Goal: Transaction & Acquisition: Purchase product/service

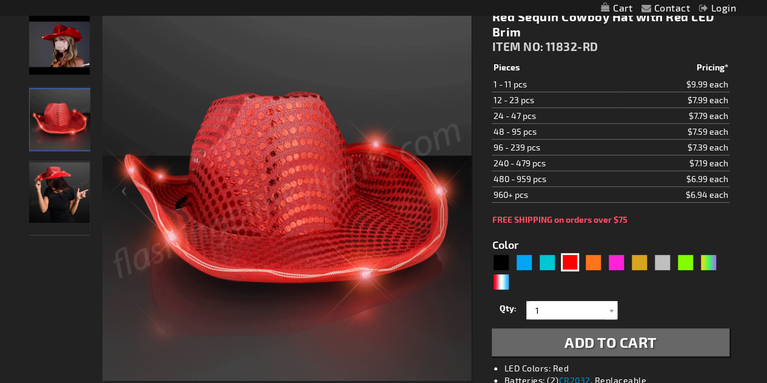
click at [77, 187] on img "Female wearing Red Sequin Cowboy Hat With LED Brim" at bounding box center [59, 192] width 61 height 61
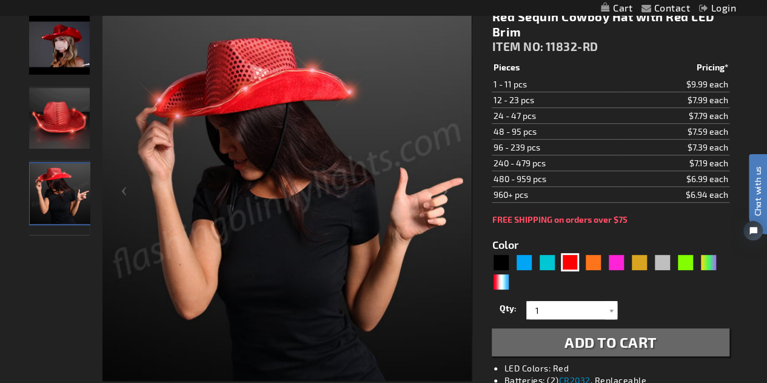
click at [63, 67] on img "Red Sequin Cowboy Hat with Red LED Brim" at bounding box center [59, 44] width 61 height 61
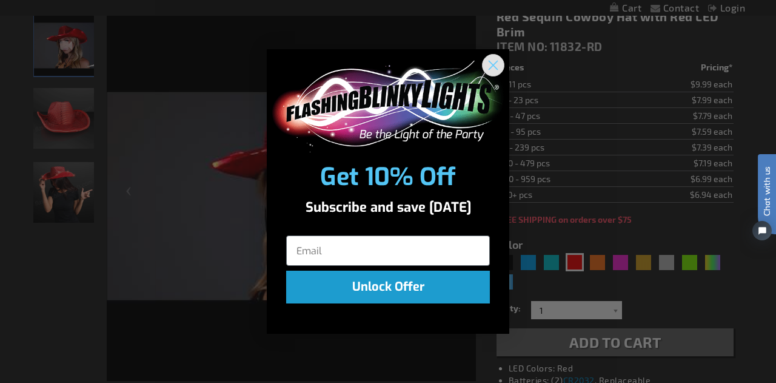
click at [494, 64] on icon "Close dialog" at bounding box center [493, 65] width 8 height 8
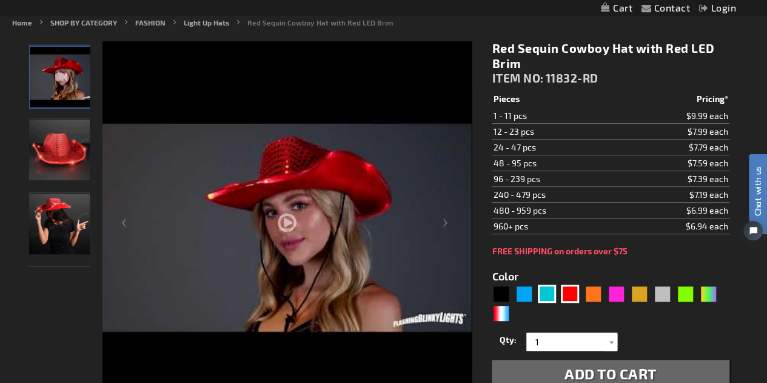
scroll to position [138, 0]
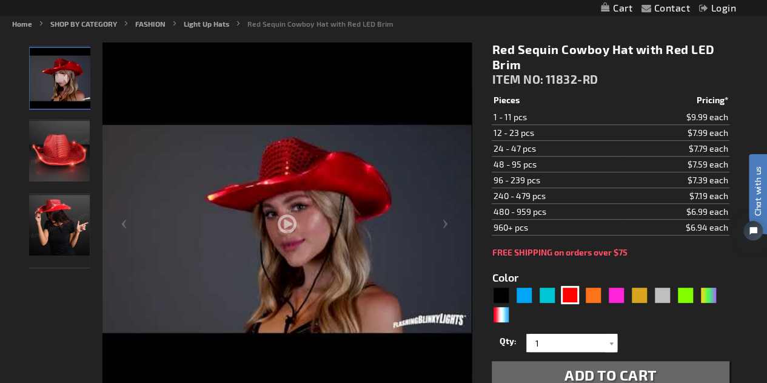
click at [549, 165] on td "48 - 95 pcs" at bounding box center [557, 164] width 131 height 16
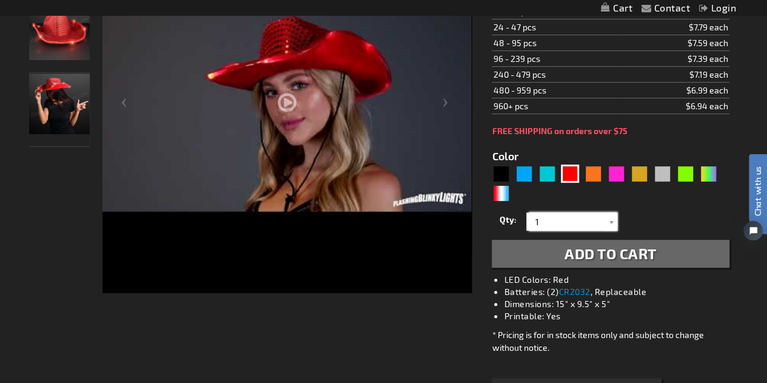
click at [544, 218] on input "1" at bounding box center [573, 221] width 88 height 18
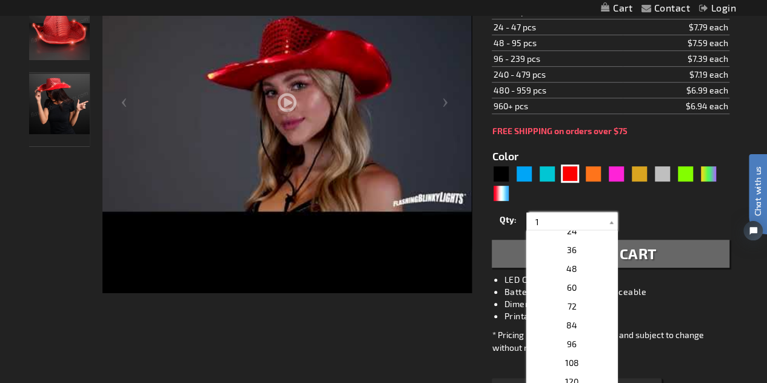
scroll to position [233, 0]
click at [569, 284] on span "60" at bounding box center [572, 288] width 10 height 10
type input "60"
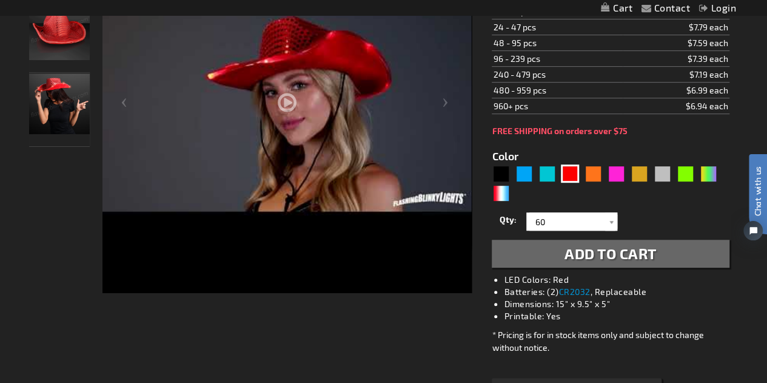
click at [581, 248] on span "Add to Cart" at bounding box center [610, 253] width 92 height 18
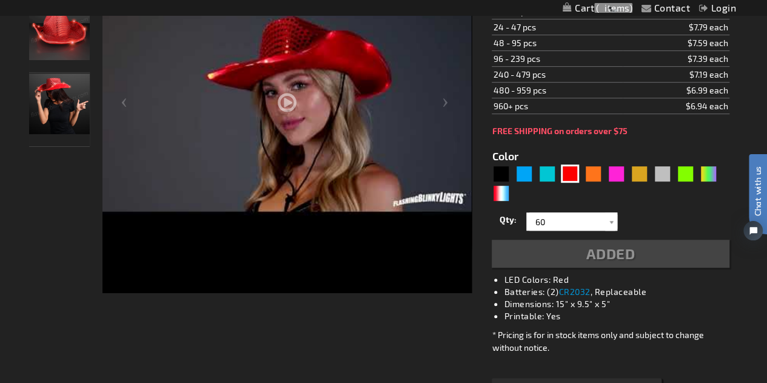
scroll to position [287, 0]
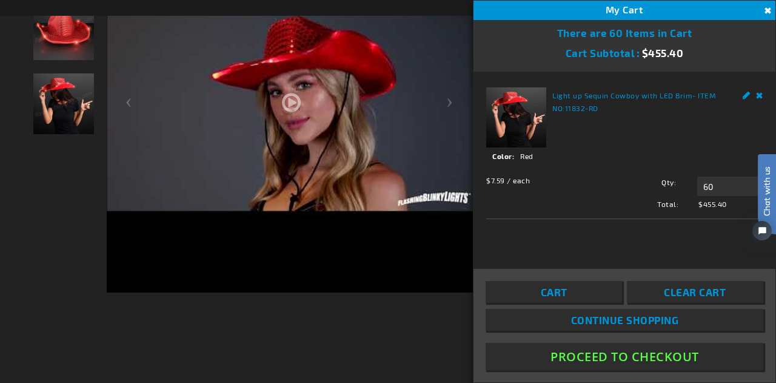
click at [570, 358] on button "Proceed To Checkout" at bounding box center [625, 356] width 278 height 27
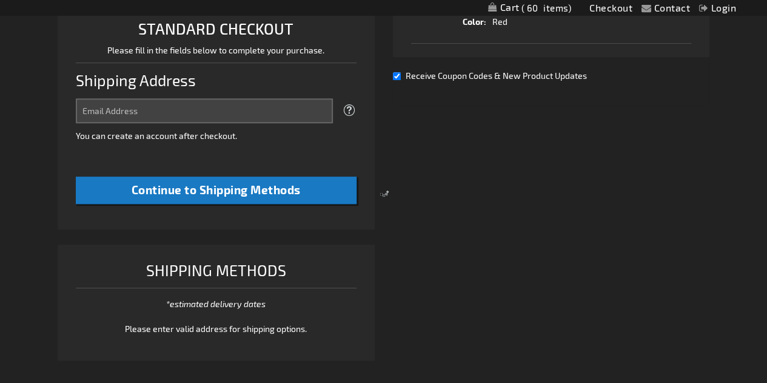
select select "US"
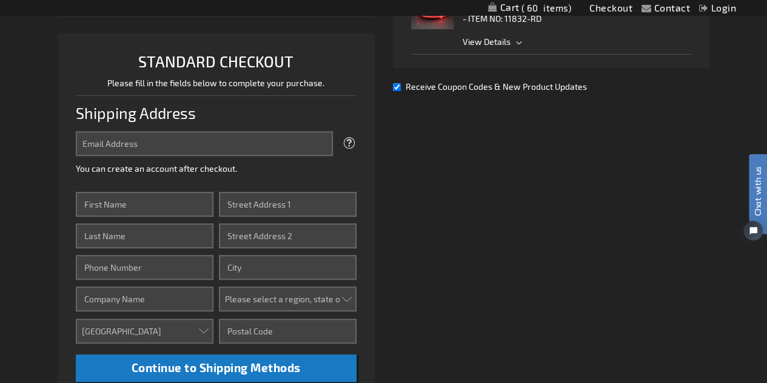
scroll to position [272, 0]
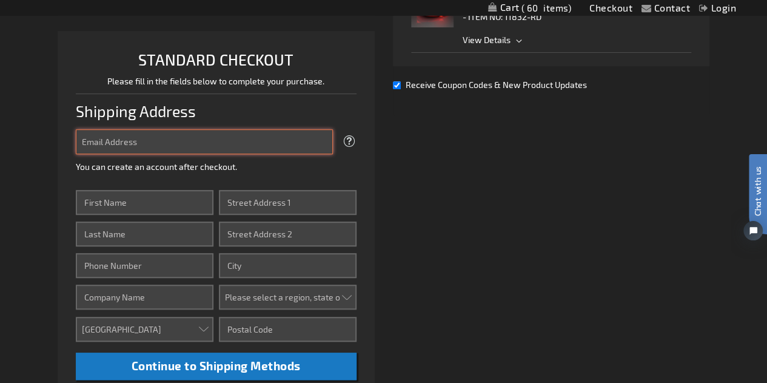
click at [209, 135] on input "Email Address" at bounding box center [204, 141] width 257 height 25
type input "h"
type input "christina.sandoval@lls.org"
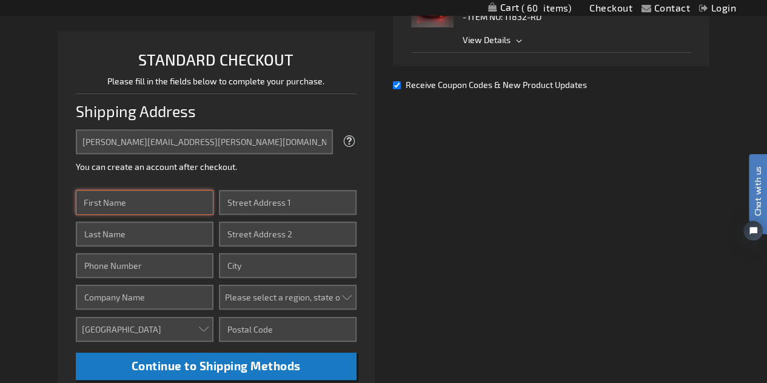
click at [161, 199] on input "First Name" at bounding box center [145, 202] width 138 height 25
type input "Christina"
click at [172, 230] on input "Last Name" at bounding box center [145, 233] width 138 height 25
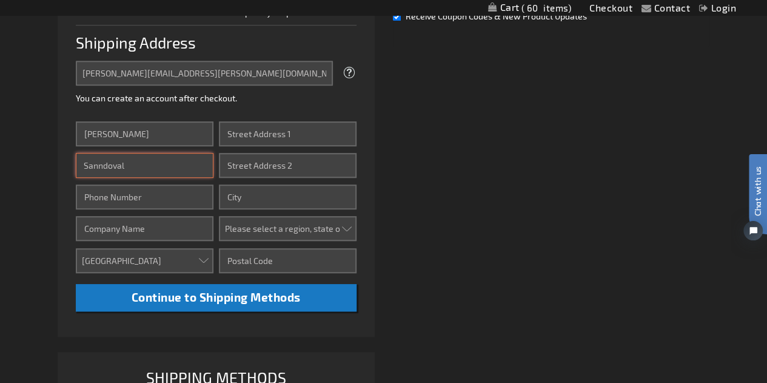
scroll to position [341, 0]
type input "Sandoval"
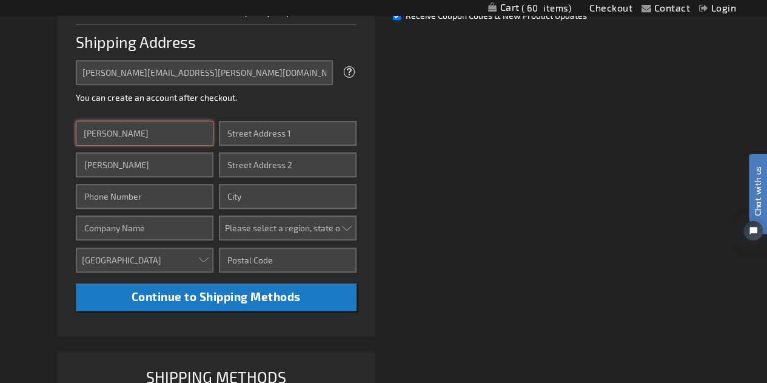
click at [139, 125] on input "Christina" at bounding box center [145, 133] width 138 height 25
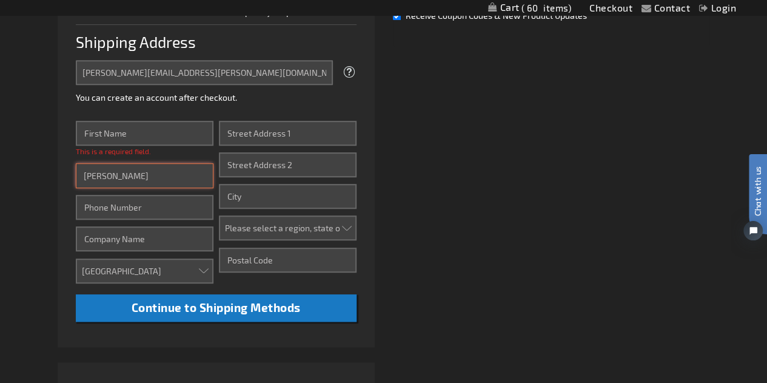
click at [139, 172] on input "Sandoval" at bounding box center [145, 175] width 138 height 25
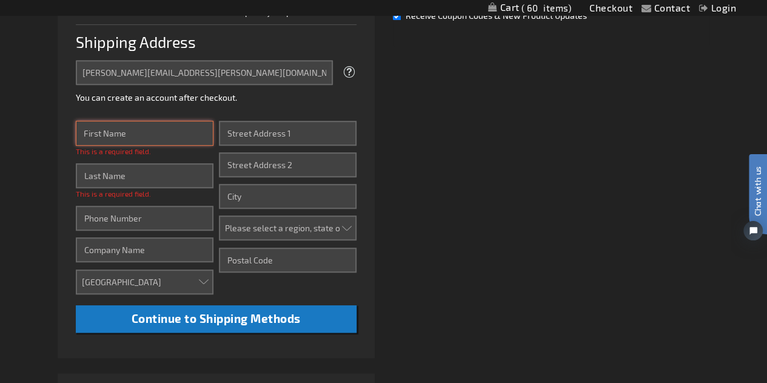
click at [126, 128] on input "First Name" at bounding box center [145, 133] width 138 height 25
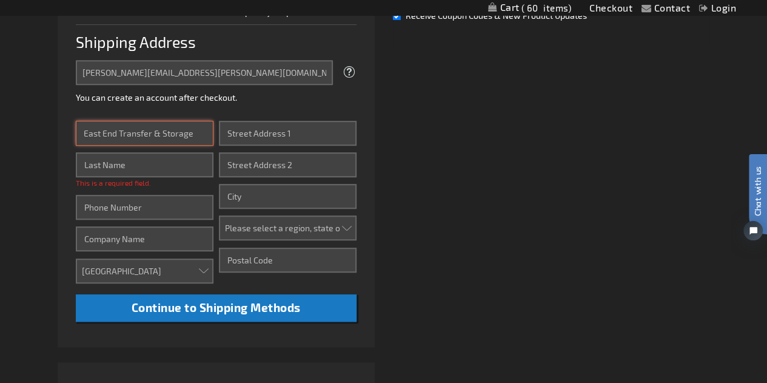
type input "East End Transfer & Storage"
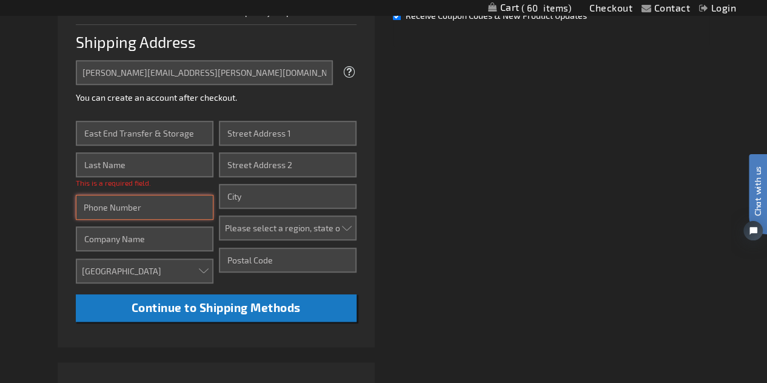
click at [137, 205] on input "Phone Number" at bounding box center [145, 207] width 138 height 25
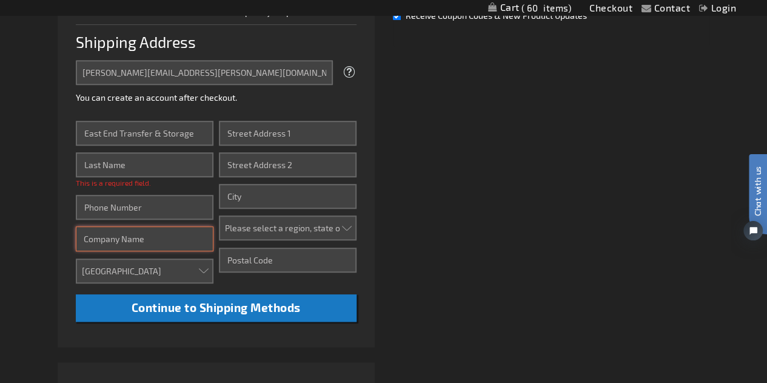
click at [114, 232] on input "Company" at bounding box center [145, 238] width 138 height 25
click at [208, 235] on input "Leukemia and Lymphoma Society" at bounding box center [145, 238] width 138 height 25
click at [200, 238] on input "Leukemia and Lymphoma Society" at bounding box center [145, 238] width 138 height 25
type input "Leukemia and Lymphoma Society - Houston Walk"
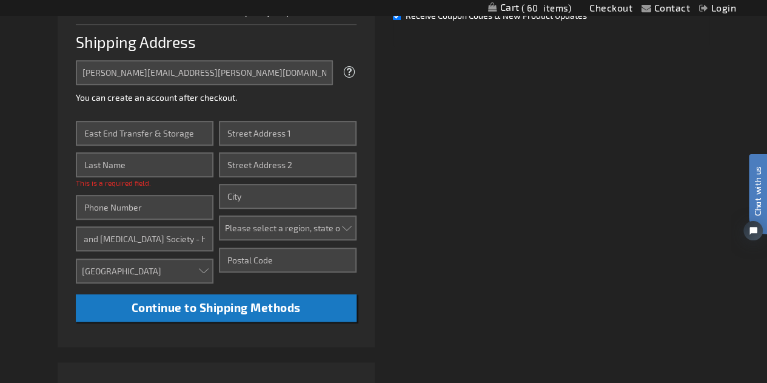
scroll to position [0, 0]
click at [252, 133] on input "Street Address: Line 1" at bounding box center [288, 133] width 138 height 25
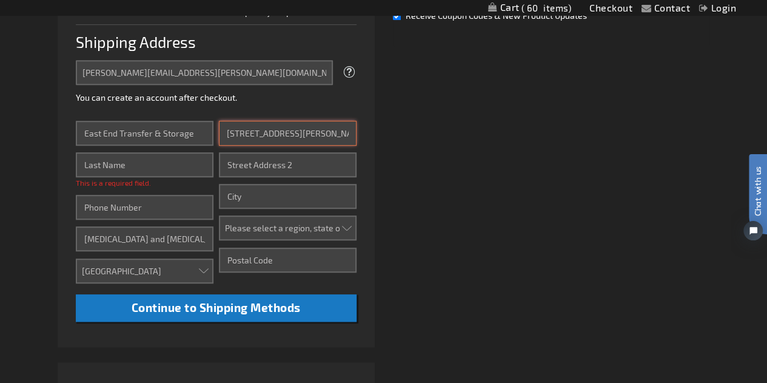
type input "5607 Heiser St."
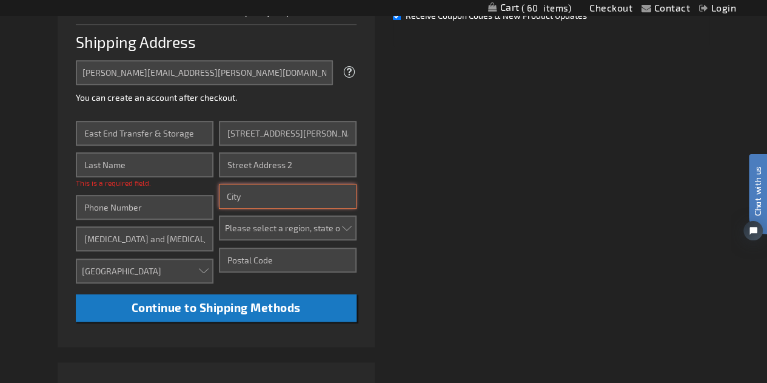
click at [238, 197] on input "City" at bounding box center [288, 196] width 138 height 25
type input "Houston"
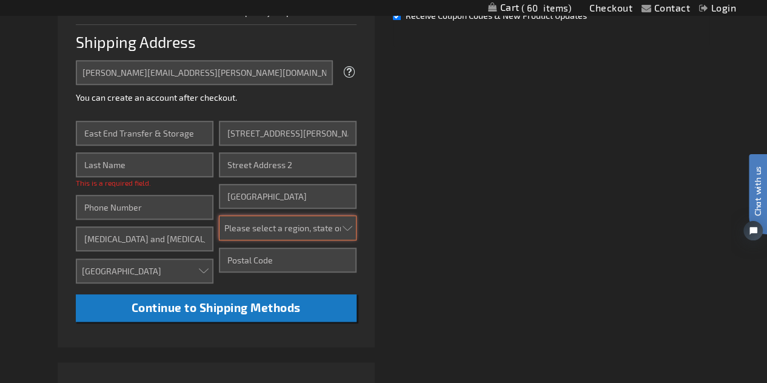
click at [275, 227] on select "Please select a region, state or province. Alabama Alaska Arizona Arkansas Cali…" at bounding box center [288, 227] width 138 height 25
select select "57"
click at [219, 215] on select "Please select a region, state or province. Alabama Alaska Arizona Arkansas Cali…" at bounding box center [288, 227] width 138 height 25
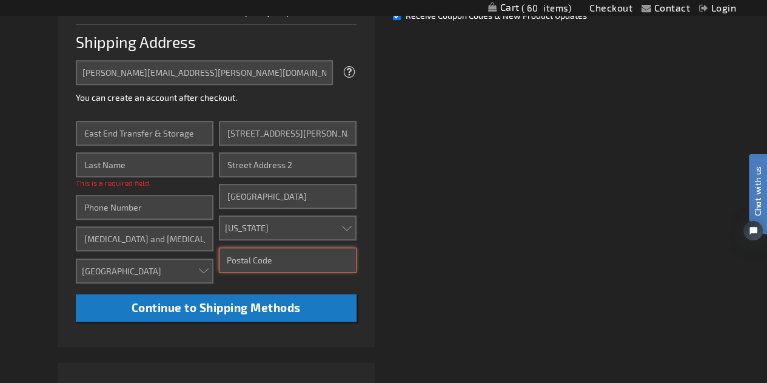
click at [244, 269] on input "Zip/Postal Code" at bounding box center [288, 259] width 138 height 25
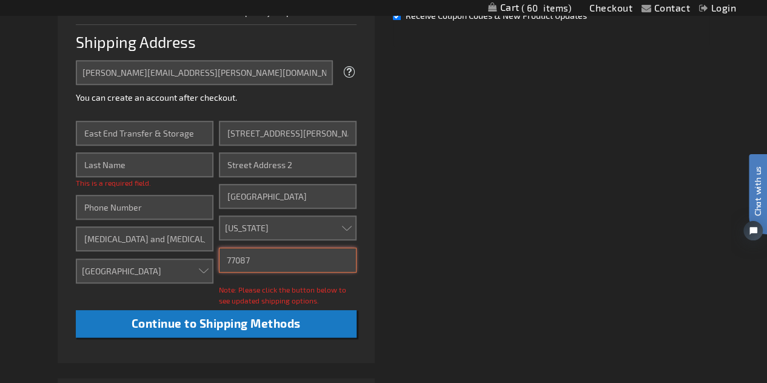
type input "77087"
click at [261, 358] on li "STANDARD CHECKOUT Please fill in the fields below to complete your purchase. Sh…" at bounding box center [216, 162] width 317 height 401
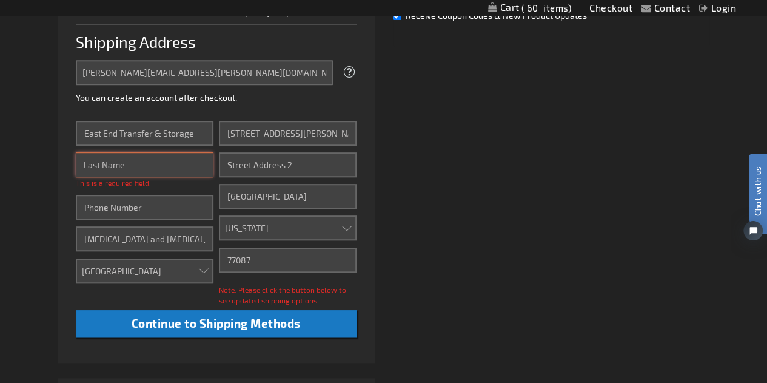
click at [119, 167] on input "Last Name" at bounding box center [145, 164] width 138 height 25
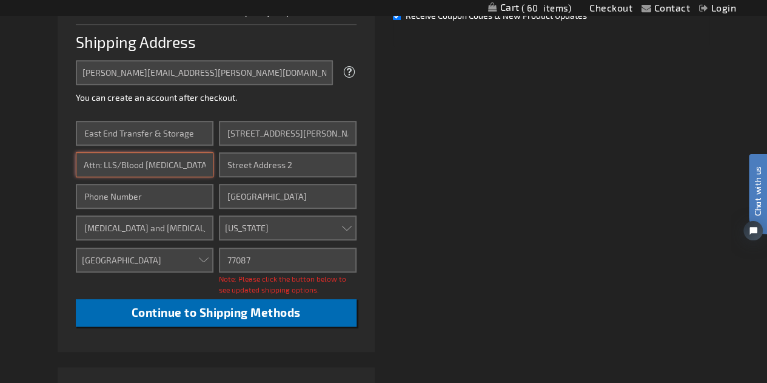
type input "Attn: LLS/Blood Cancer United"
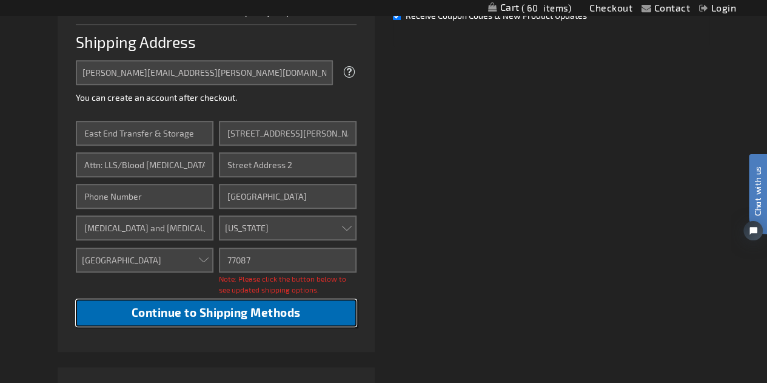
click at [323, 307] on button "Continue to Shipping Methods" at bounding box center [216, 312] width 281 height 27
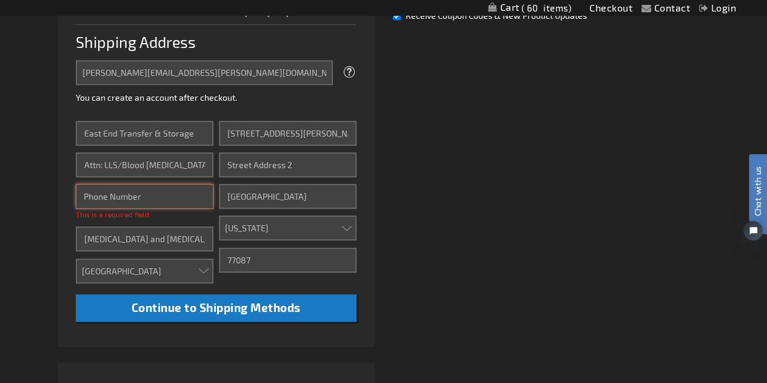
click at [145, 196] on input "Phone Number" at bounding box center [145, 196] width 138 height 25
type input "3468141915"
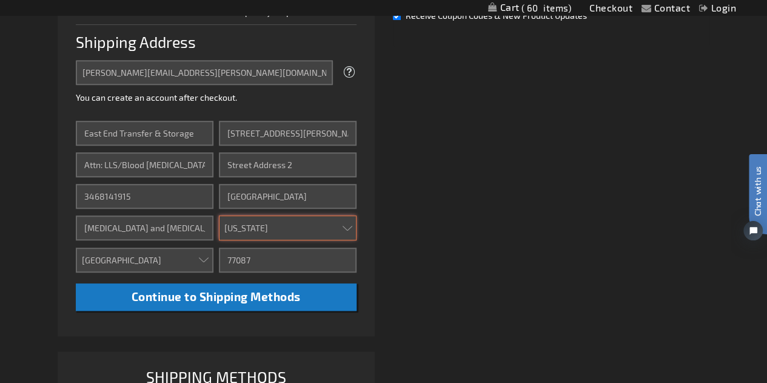
click at [266, 223] on select "Please select a region, state or province. Alabama Alaska Arizona Arkansas Cali…" at bounding box center [288, 227] width 138 height 25
select select "57"
click at [219, 215] on select "Please select a region, state or province. Alabama Alaska Arizona Arkansas Cali…" at bounding box center [288, 227] width 138 height 25
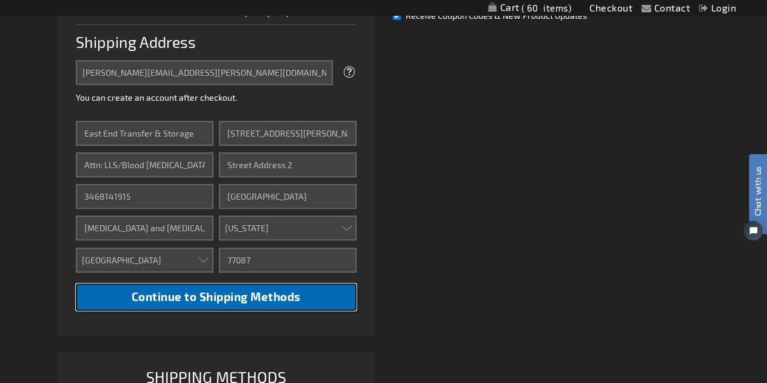
click at [247, 292] on span "Continue to Shipping Methods" at bounding box center [216, 296] width 169 height 14
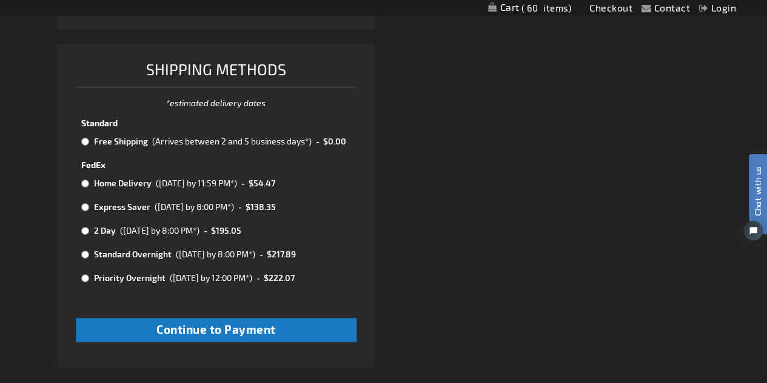
scroll to position [649, 0]
click at [85, 142] on input "radio" at bounding box center [85, 141] width 8 height 10
radio input "true"
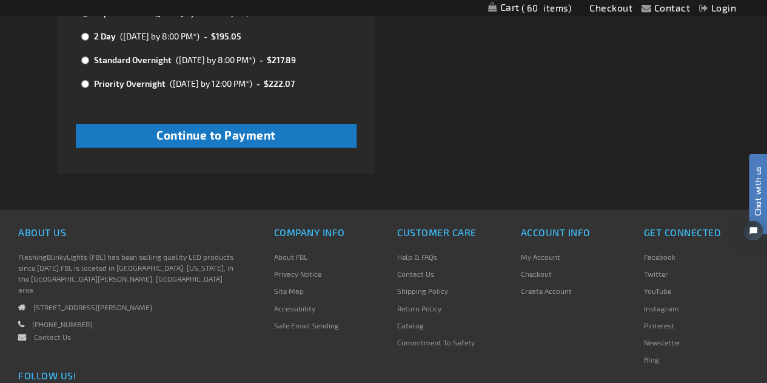
scroll to position [846, 0]
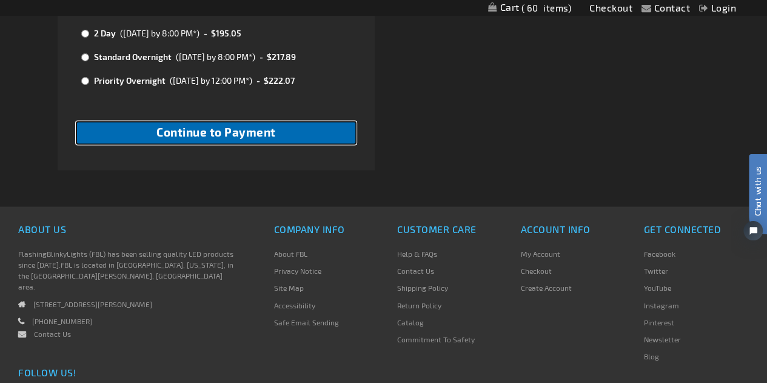
click at [235, 139] on span "Continue to Payment" at bounding box center [215, 132] width 119 height 14
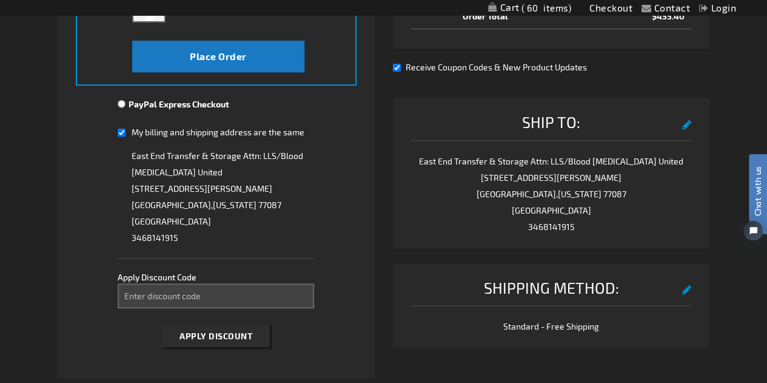
scroll to position [375, 0]
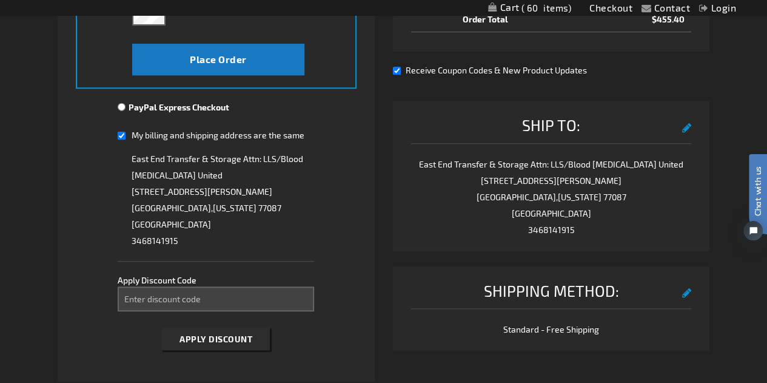
click at [122, 139] on input "My billing and shipping address are the same" at bounding box center [122, 135] width 8 height 25
checkbox input "false"
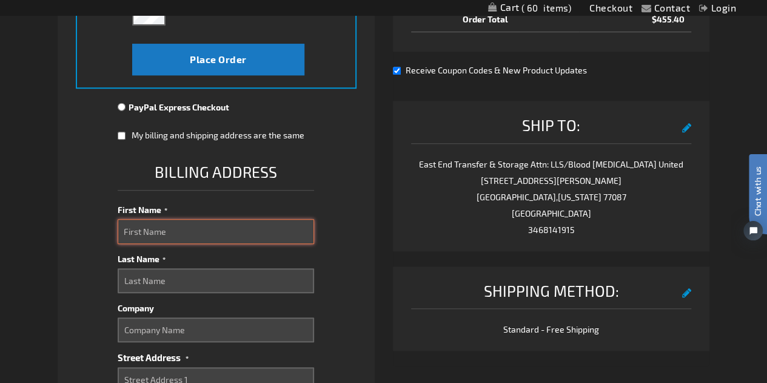
click at [139, 221] on input "First Name" at bounding box center [216, 231] width 196 height 25
click at [161, 229] on input "Christin" at bounding box center [216, 231] width 196 height 25
type input "Christina"
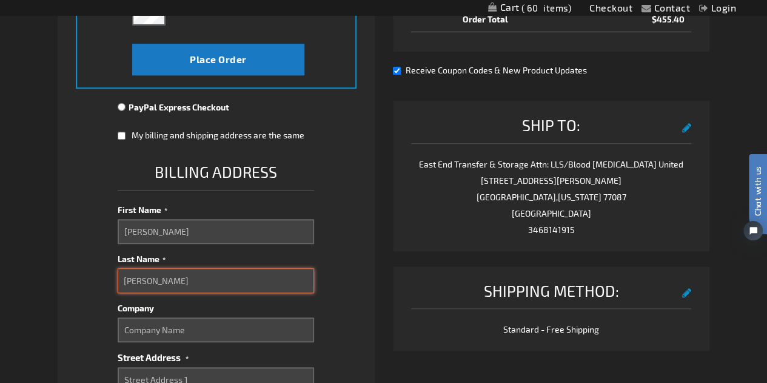
type input "Sandoval"
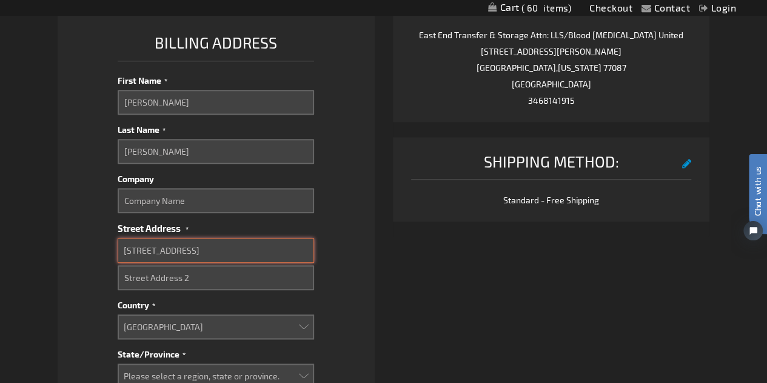
scroll to position [578, 0]
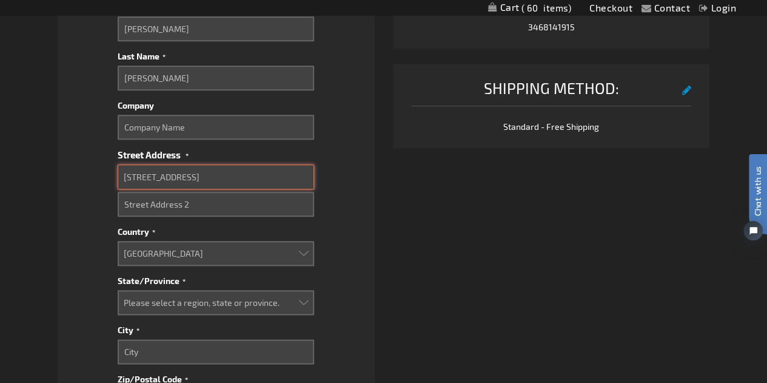
type input "4407 Lakeside Meadow Dr."
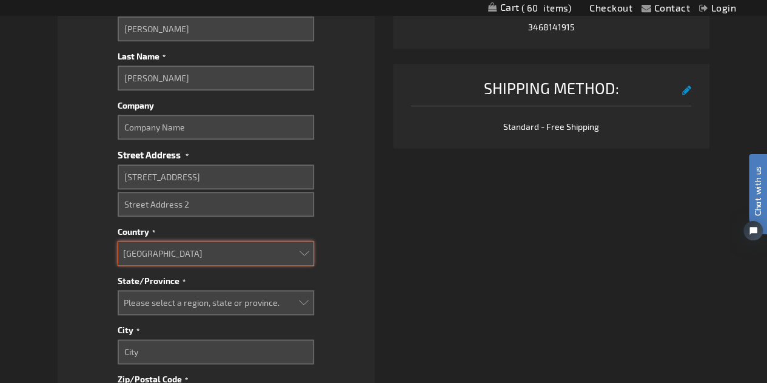
click at [166, 251] on select "Aruba Australia Austria Bahamas Barbados Belgium Belize Bermuda British Virgin …" at bounding box center [216, 253] width 196 height 25
drag, startPoint x: 166, startPoint y: 251, endPoint x: 149, endPoint y: 303, distance: 55.0
click at [149, 303] on fieldset "Billing Address First Name Christina Last Name Sandoval Company Street Address …" at bounding box center [216, 212] width 196 height 510
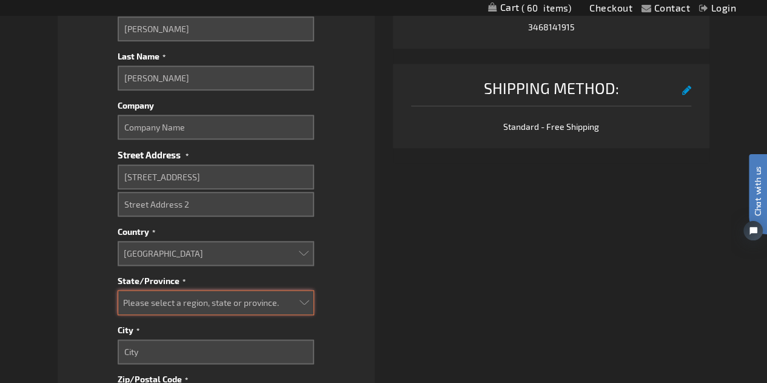
click at [149, 303] on select "Please select a region, state or province. Alabama Alaska Arizona Arkansas Cali…" at bounding box center [216, 302] width 196 height 25
select select "57"
click at [118, 290] on select "Please select a region, state or province. Alabama Alaska Arizona Arkansas Cali…" at bounding box center [216, 302] width 196 height 25
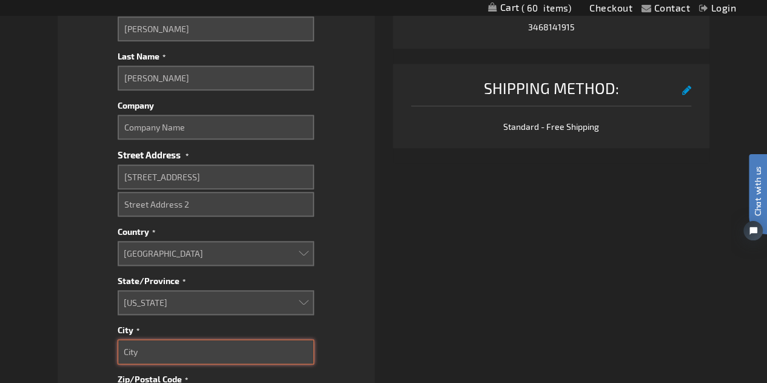
click at [138, 353] on input "City" at bounding box center [216, 351] width 196 height 25
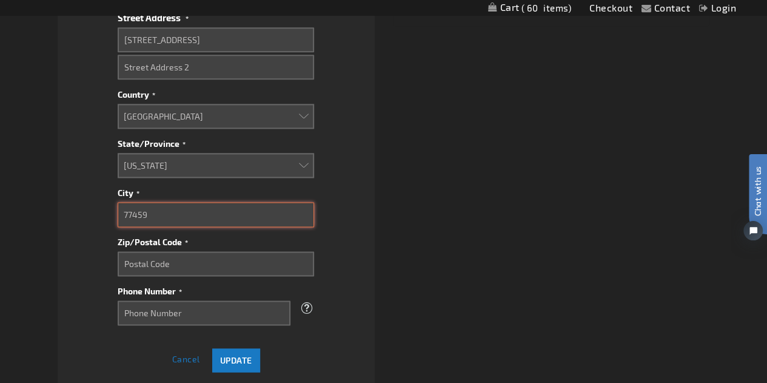
scroll to position [716, 0]
type input "7"
type input "Missouri City"
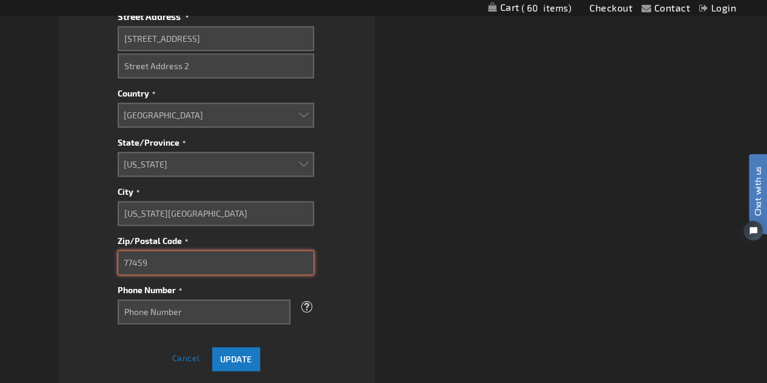
type input "77459"
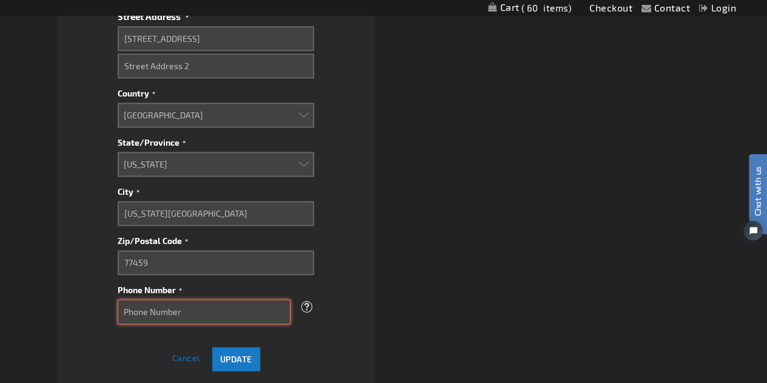
click at [153, 309] on input "Phone Number" at bounding box center [204, 311] width 173 height 25
type input "3468141915"
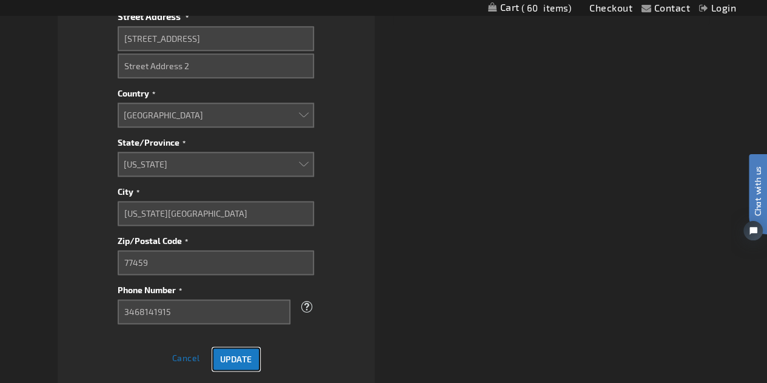
click at [235, 359] on span "Update" at bounding box center [236, 358] width 32 height 10
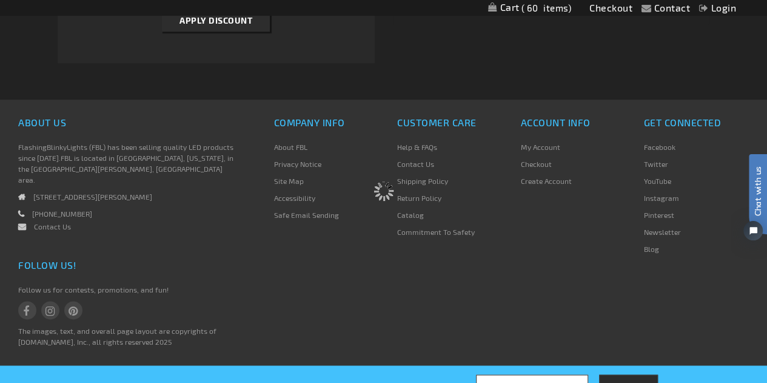
scroll to position [710, 0]
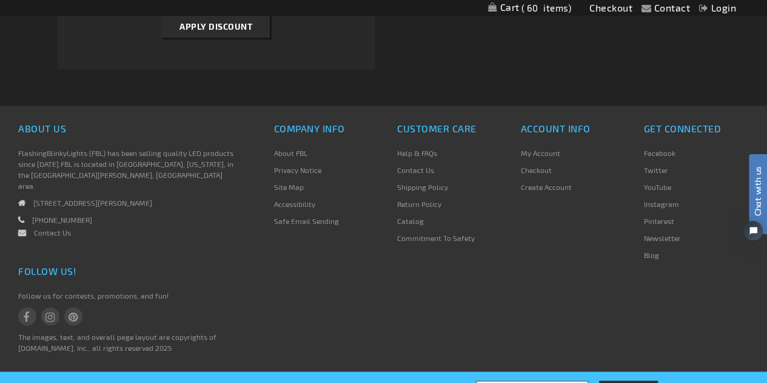
click at [569, 214] on div "Account Info My Account Checkout Create Account" at bounding box center [572, 201] width 123 height 165
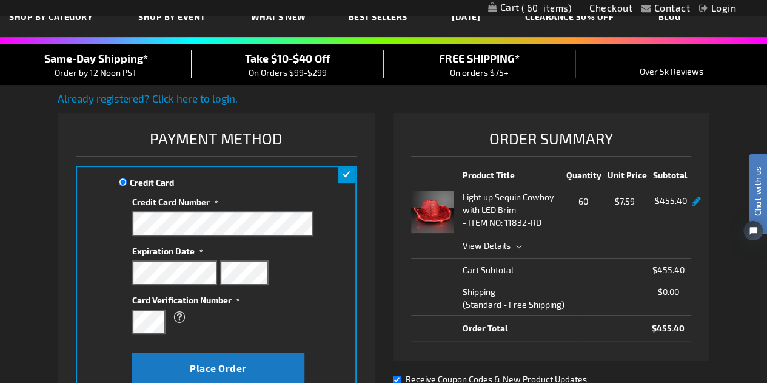
scroll to position [113, 0]
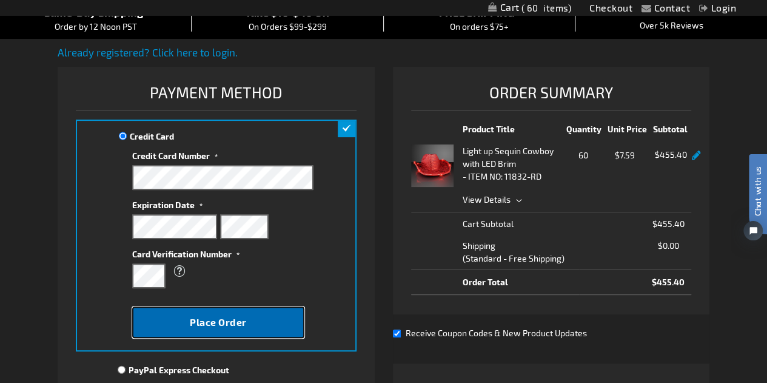
click at [255, 328] on button "Place Order" at bounding box center [218, 322] width 172 height 32
